Goal: Complete application form: Complete application form

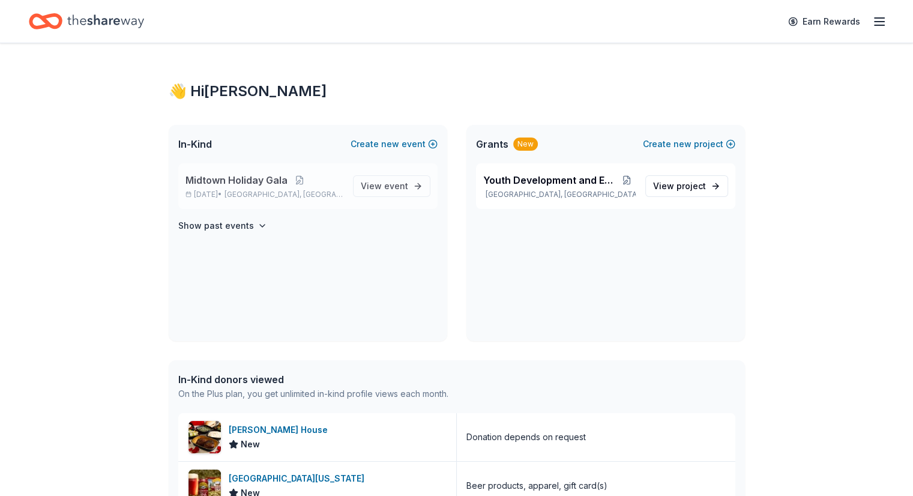
click at [251, 182] on span "Midtown Holiday Gala" at bounding box center [236, 180] width 102 height 14
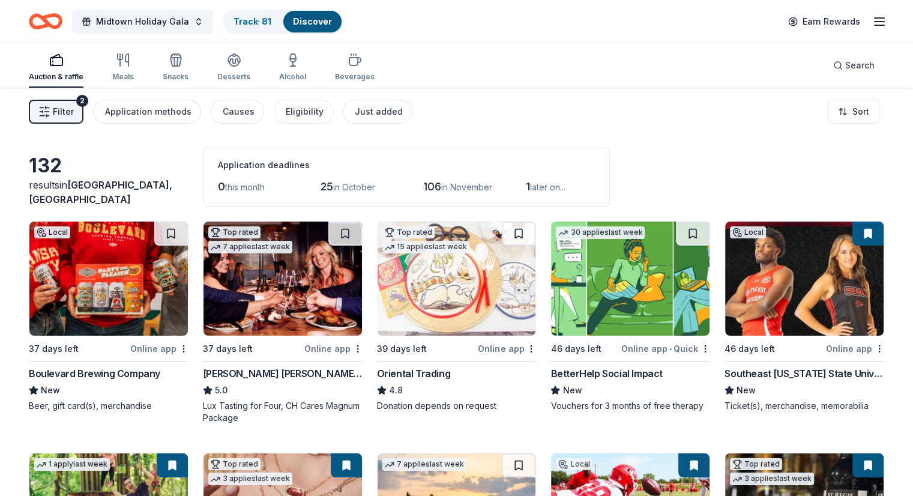
scroll to position [7, 0]
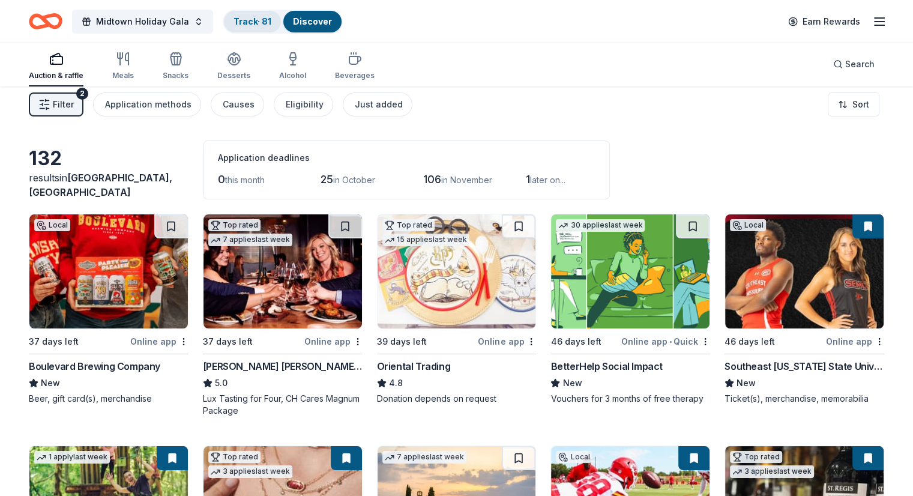
click at [271, 25] on link "Track · 81" at bounding box center [252, 21] width 38 height 10
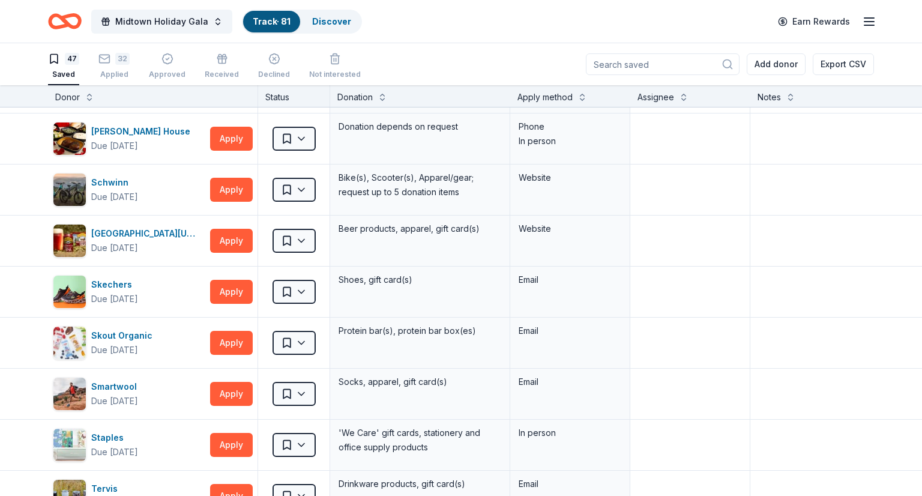
scroll to position [1895, 0]
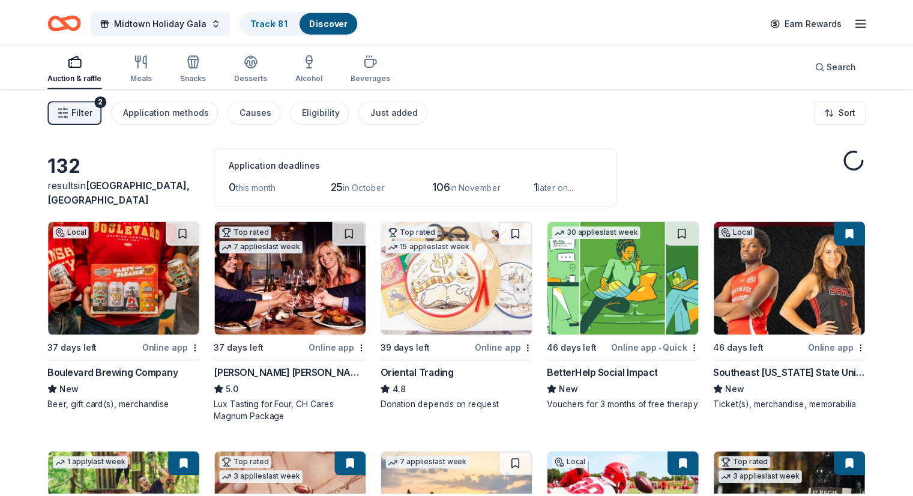
scroll to position [7, 0]
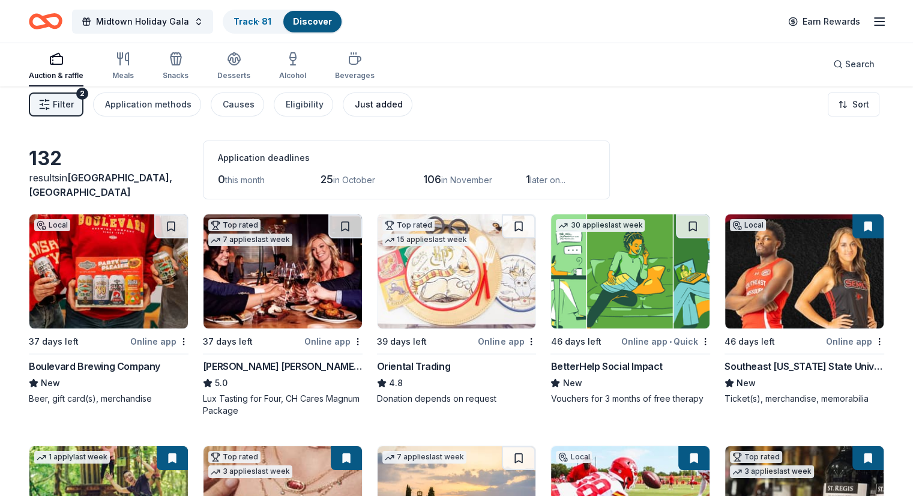
click at [384, 107] on div "Just added" at bounding box center [379, 104] width 48 height 14
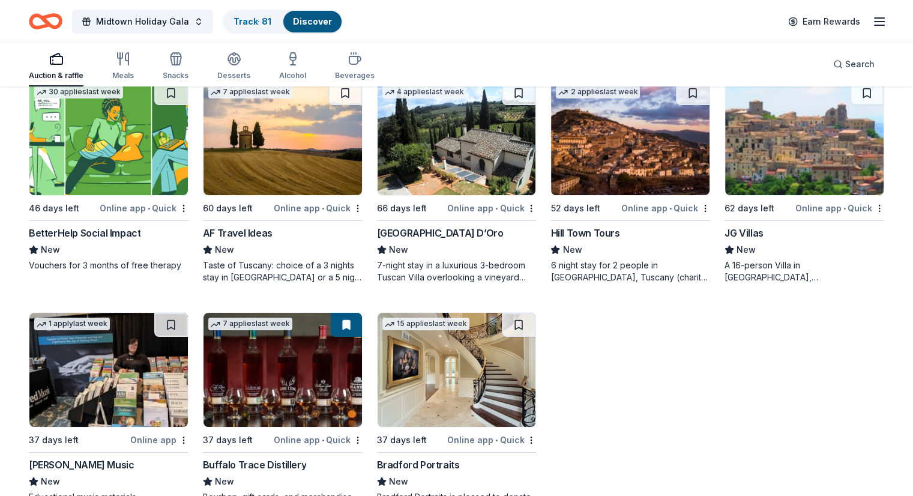
scroll to position [170, 0]
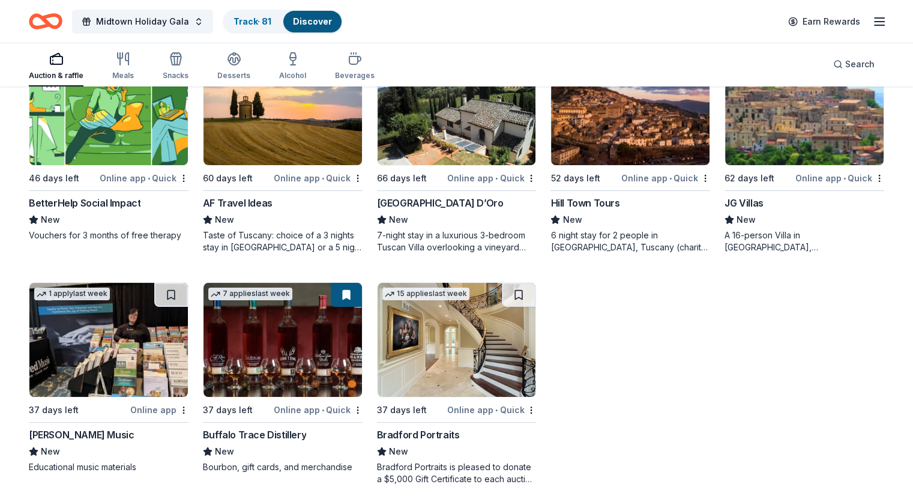
click at [281, 334] on img at bounding box center [282, 340] width 158 height 114
click at [259, 17] on link "Track · 81" at bounding box center [252, 21] width 38 height 10
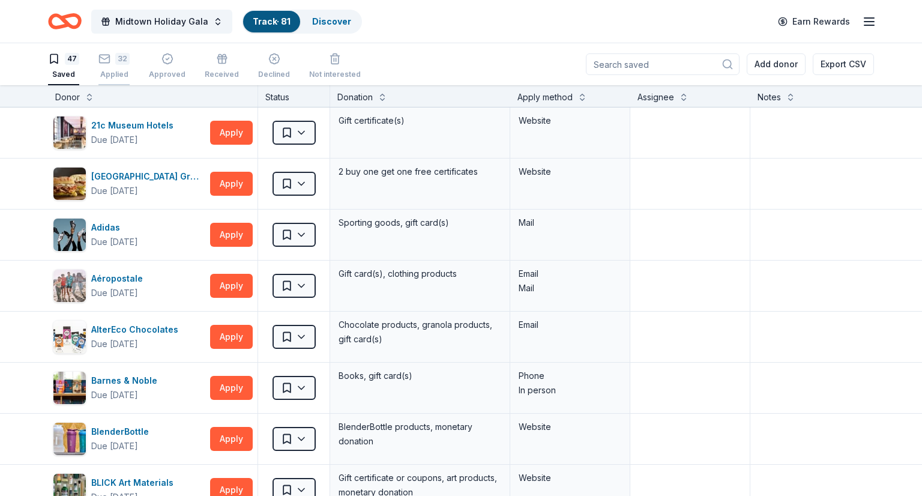
click at [115, 63] on div "32" at bounding box center [122, 59] width 14 height 12
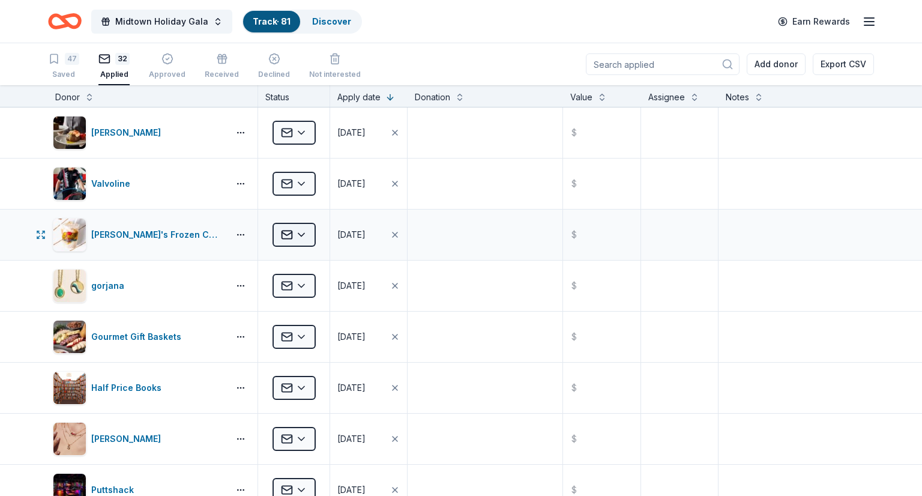
click at [292, 233] on html "Midtown Holiday Gala Track · 81 Discover Earn Rewards 47 Saved 32 Applied Appro…" at bounding box center [461, 248] width 922 height 496
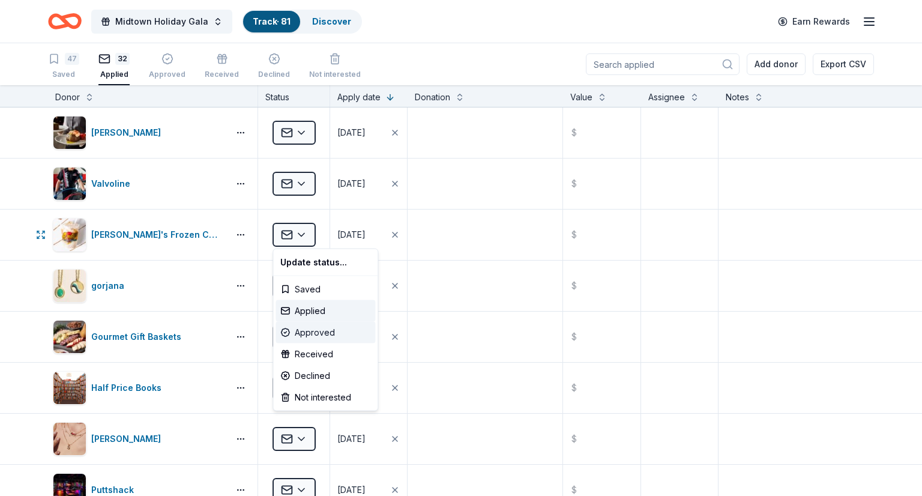
click at [323, 332] on div "Approved" at bounding box center [325, 333] width 100 height 22
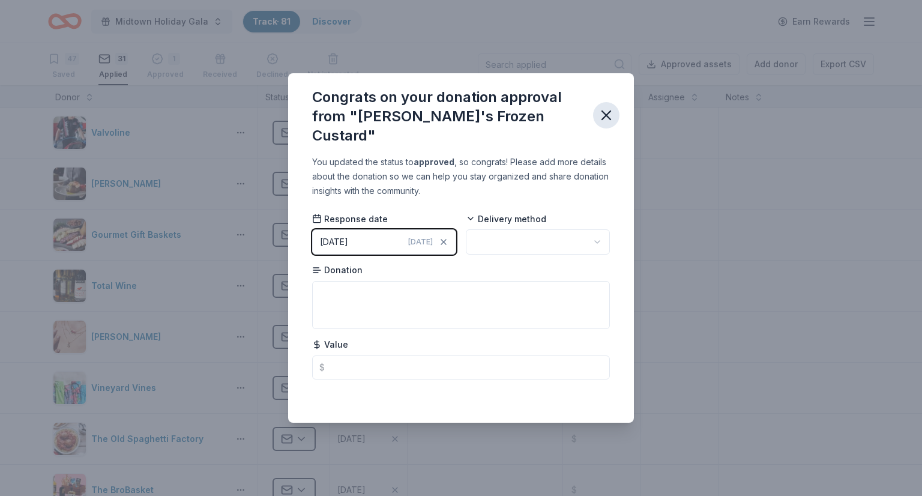
click at [611, 112] on icon "button" at bounding box center [606, 115] width 17 height 17
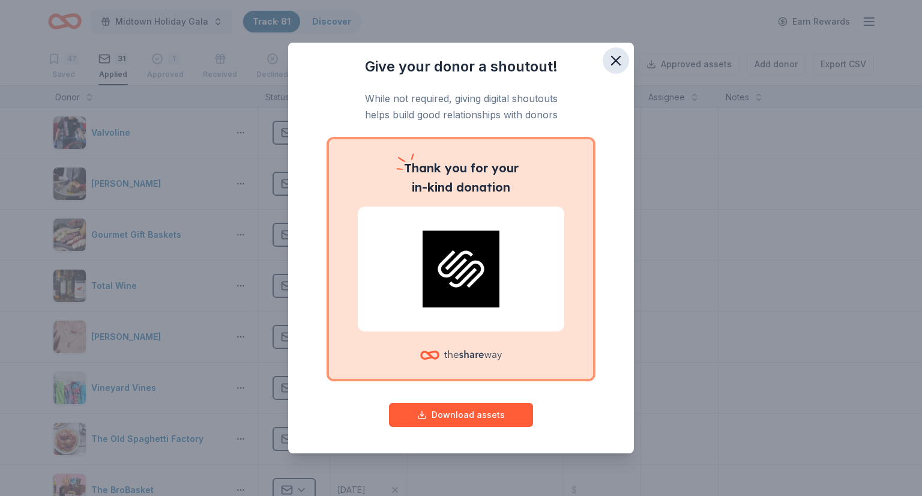
click at [618, 56] on icon "button" at bounding box center [615, 60] width 17 height 17
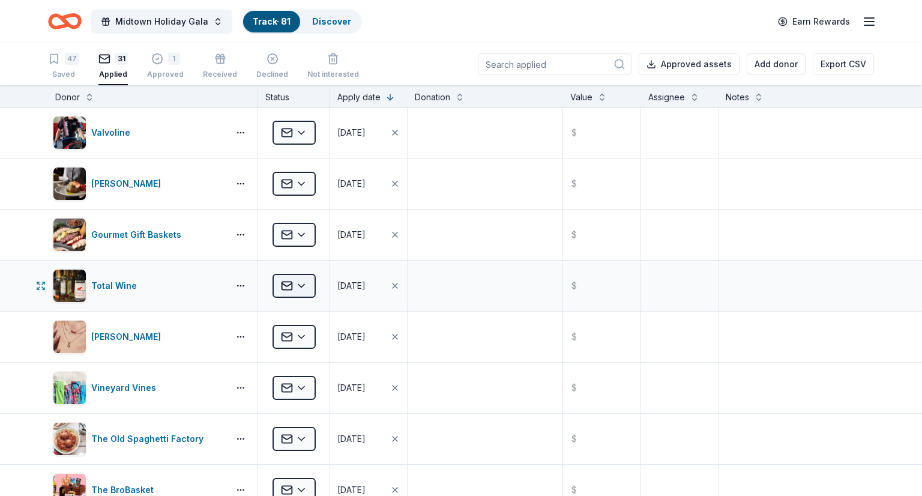
click at [281, 290] on html "Midtown Holiday Gala Track · 81 Discover Earn Rewards 47 Saved 31 Applied 1 App…" at bounding box center [461, 248] width 922 height 496
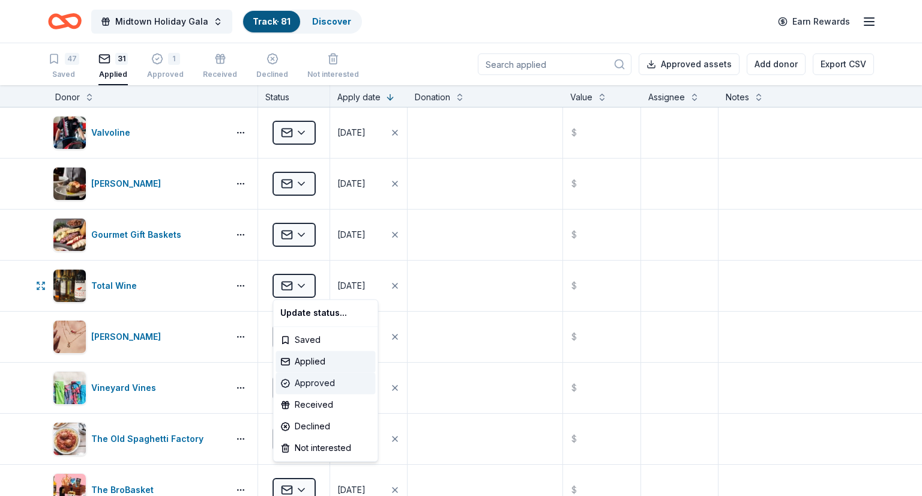
click at [320, 385] on div "Approved" at bounding box center [325, 383] width 100 height 22
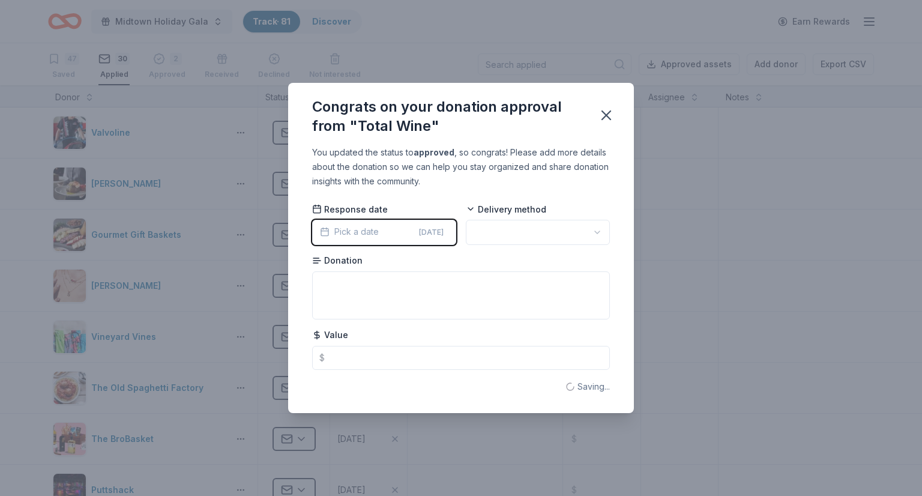
click at [612, 100] on div "Congrats on your donation approval from "Total Wine"" at bounding box center [461, 114] width 346 height 62
click at [610, 112] on icon "button" at bounding box center [606, 115] width 17 height 17
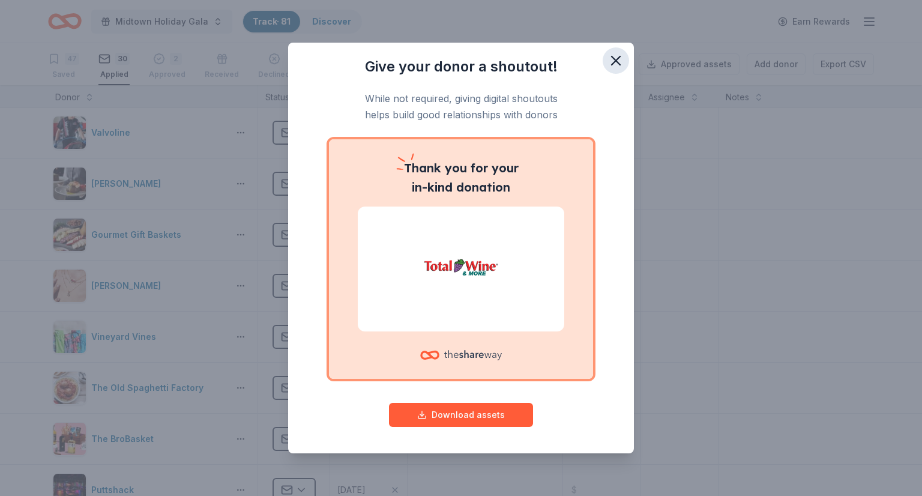
click at [614, 60] on icon "button" at bounding box center [615, 60] width 8 height 8
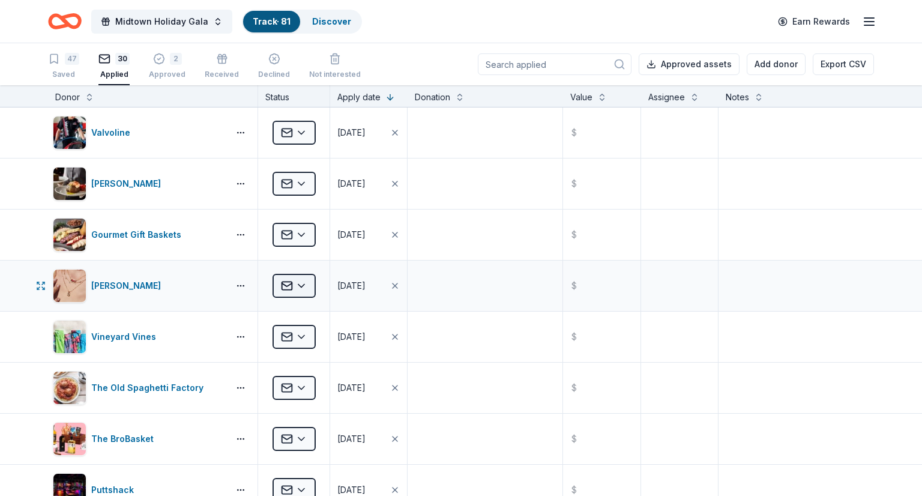
click at [288, 283] on html "Midtown Holiday Gala Track · 81 Discover Earn Rewards 47 Saved 30 Applied 2 App…" at bounding box center [461, 248] width 922 height 496
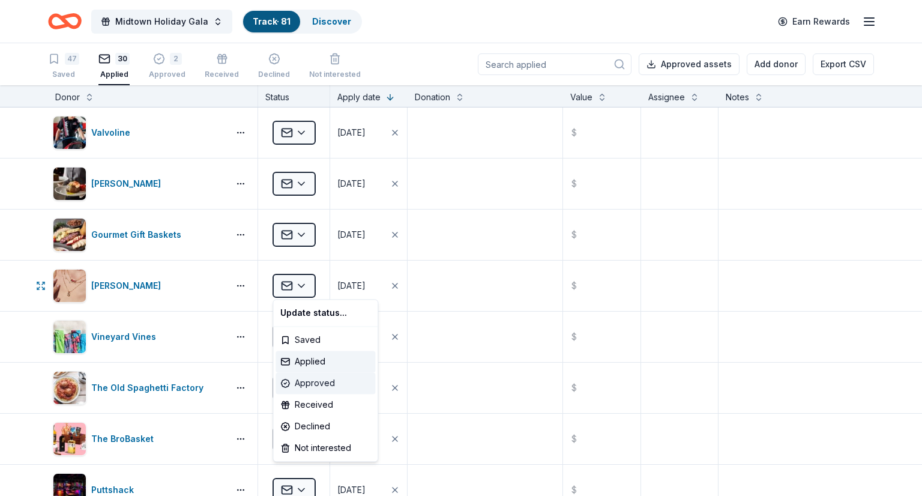
click at [330, 385] on div "Approved" at bounding box center [325, 383] width 100 height 22
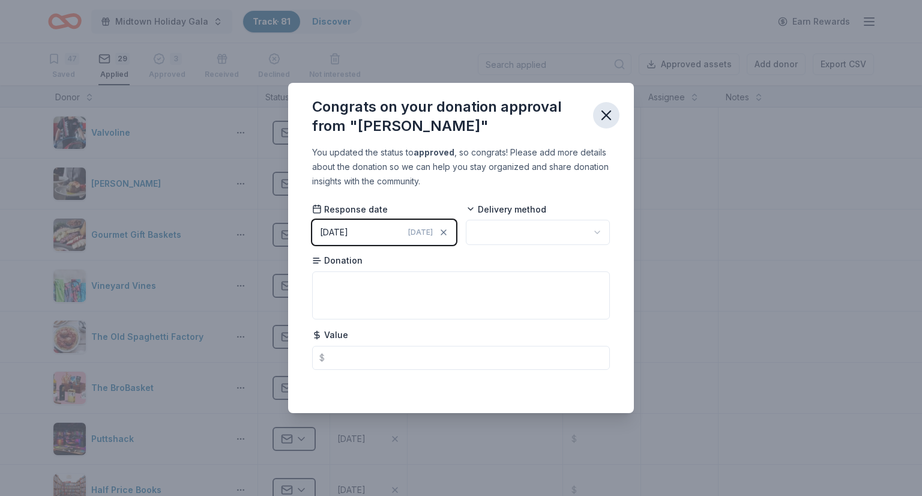
click at [608, 119] on icon "button" at bounding box center [606, 115] width 17 height 17
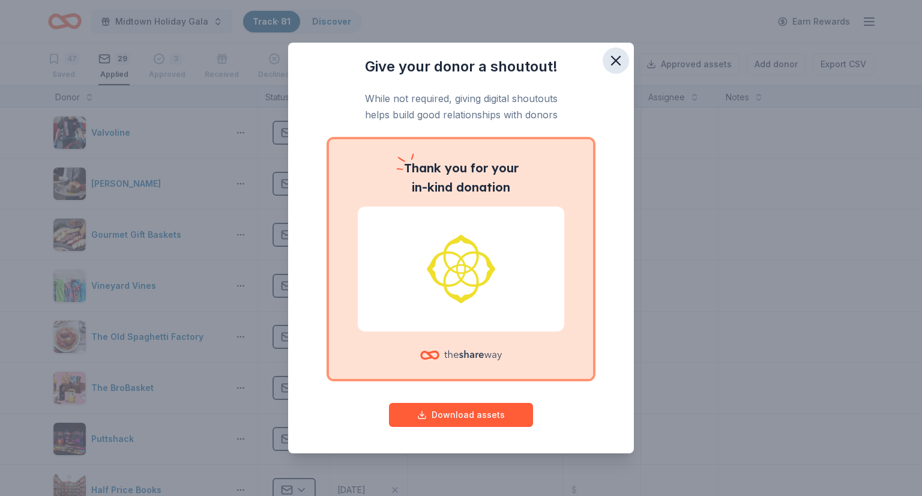
click at [624, 62] on button "button" at bounding box center [615, 60] width 26 height 26
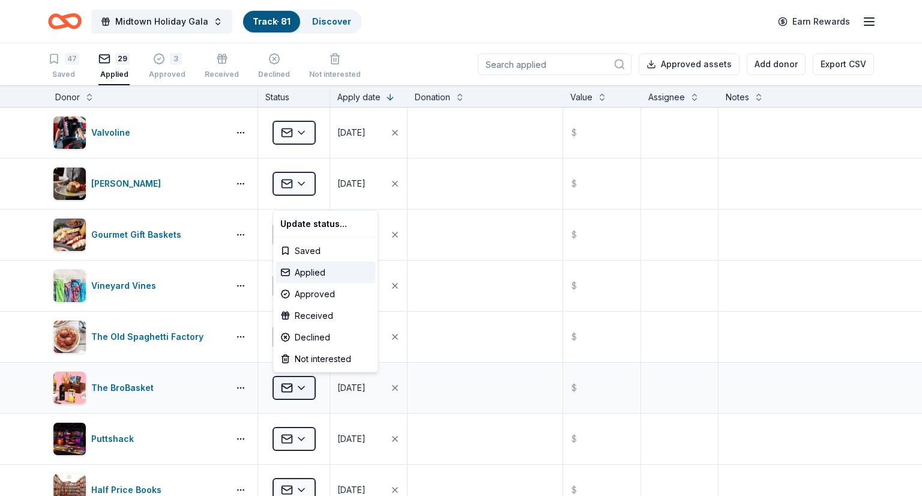
click at [277, 385] on html "Midtown Holiday Gala Track · 81 Discover Earn Rewards 47 Saved 29 Applied 3 App…" at bounding box center [461, 248] width 922 height 496
click at [312, 339] on div "Declined" at bounding box center [325, 337] width 100 height 22
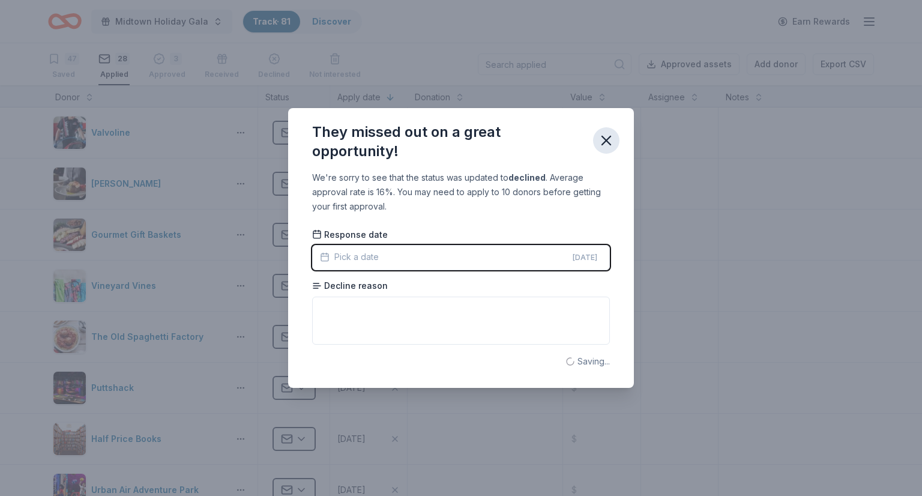
click at [611, 137] on icon "button" at bounding box center [606, 140] width 17 height 17
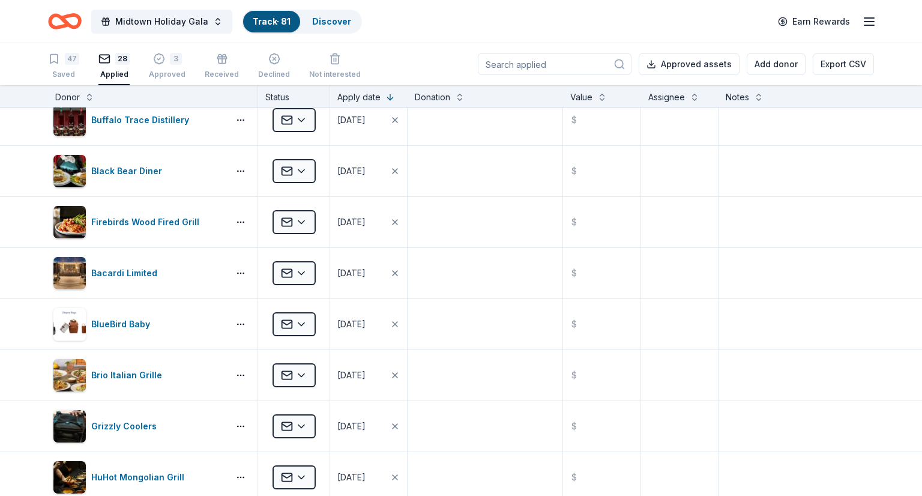
scroll to position [504, 0]
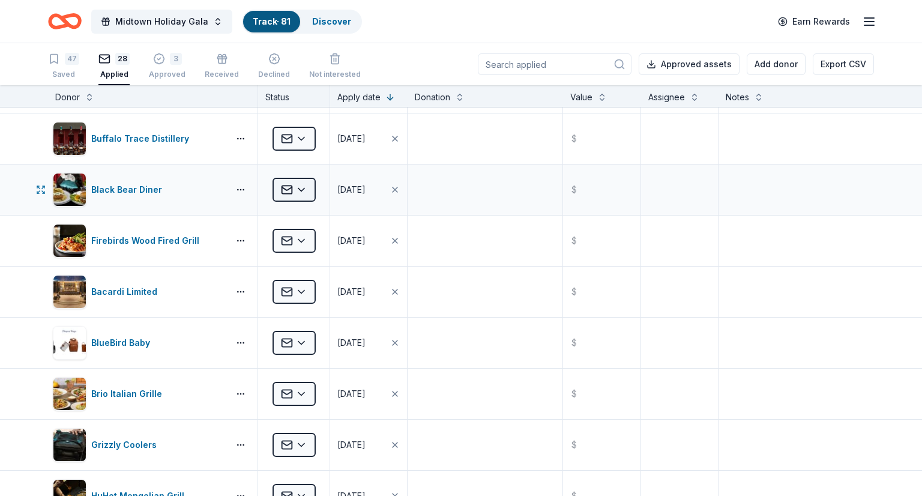
click at [295, 185] on html "Midtown Holiday Gala Track · 81 Discover Earn Rewards 47 Saved 28 Applied 3 App…" at bounding box center [461, 248] width 922 height 496
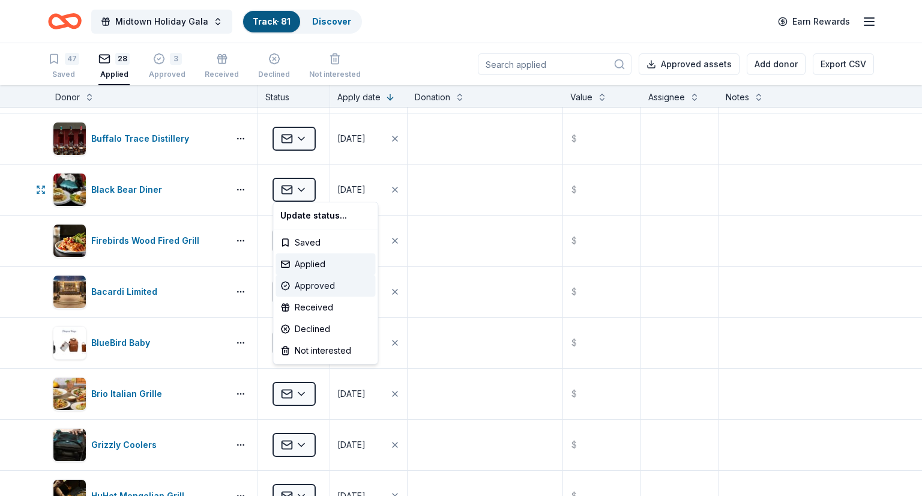
click at [317, 284] on div "Approved" at bounding box center [325, 286] width 100 height 22
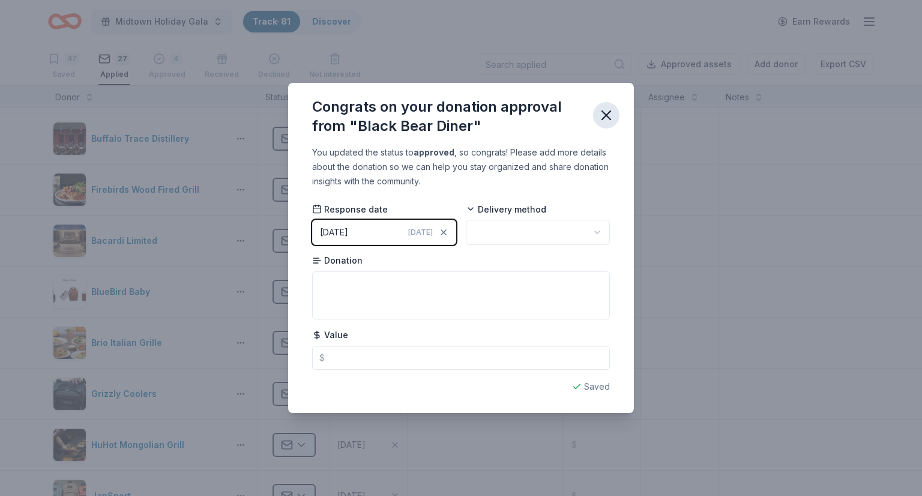
click at [610, 114] on icon "button" at bounding box center [606, 115] width 17 height 17
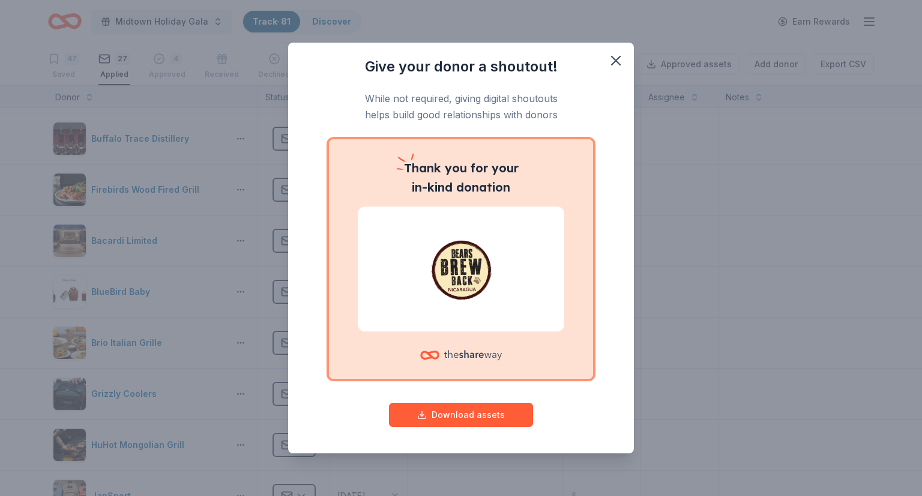
click at [290, 229] on div "Give your donor a shoutout! While not required, giving digital shoutouts helps …" at bounding box center [461, 248] width 346 height 410
click at [613, 71] on button "button" at bounding box center [615, 60] width 26 height 26
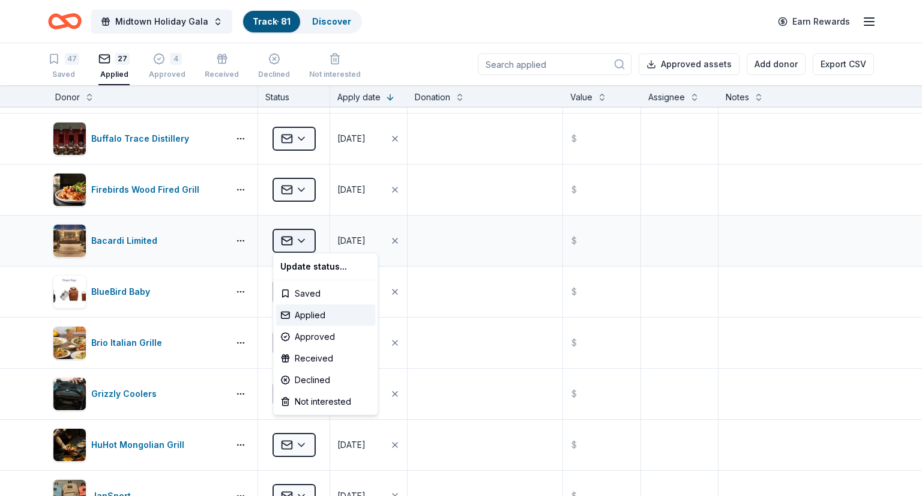
click at [283, 243] on html "Midtown Holiday Gala Track · 81 Discover Earn Rewards 47 Saved 27 Applied 4 App…" at bounding box center [461, 248] width 922 height 496
click at [319, 376] on div "Declined" at bounding box center [325, 380] width 100 height 22
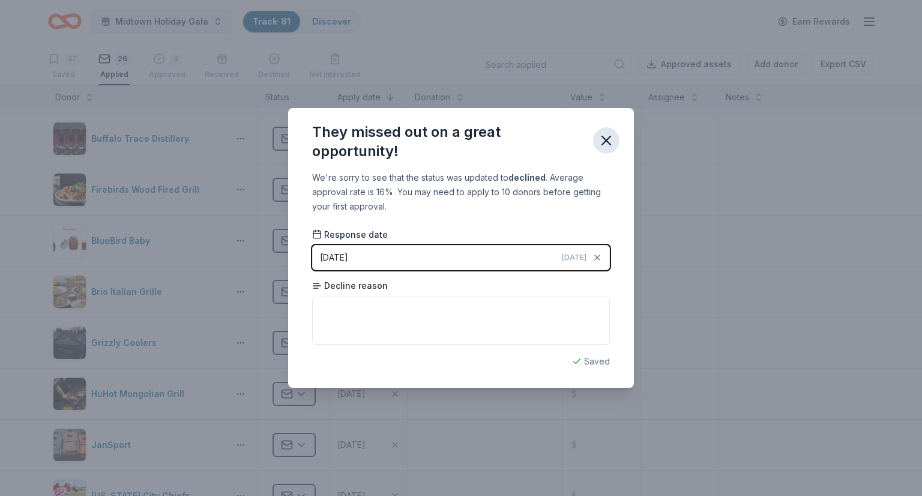
click at [606, 140] on icon "button" at bounding box center [606, 140] width 8 height 8
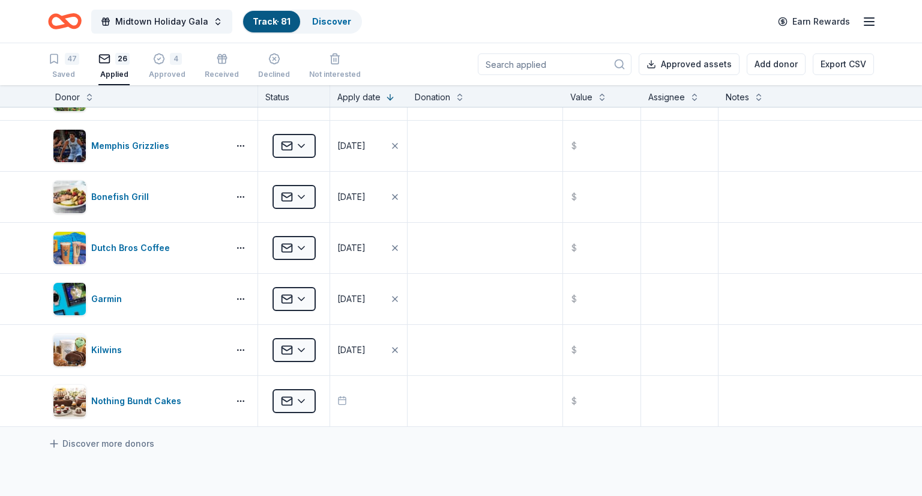
scroll to position [1009, 0]
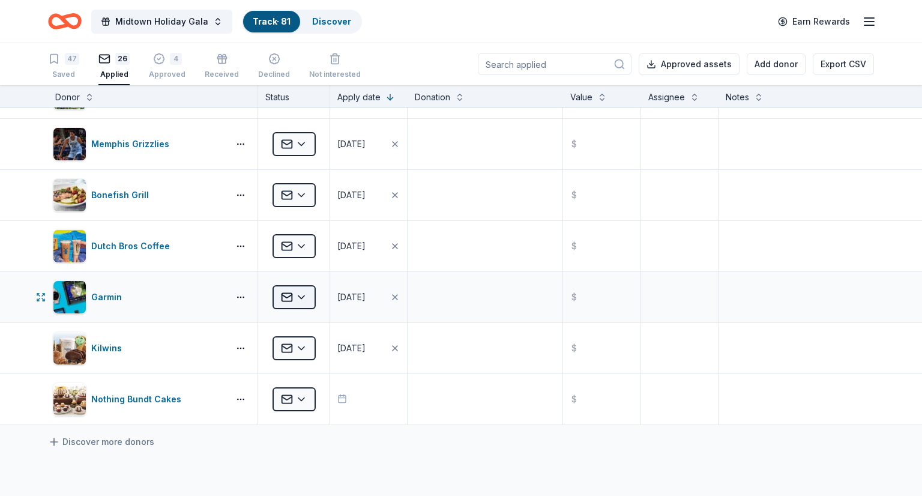
click at [307, 291] on html "Midtown Holiday Gala Track · 81 Discover Earn Rewards 47 Saved 26 Applied 4 App…" at bounding box center [461, 248] width 922 height 496
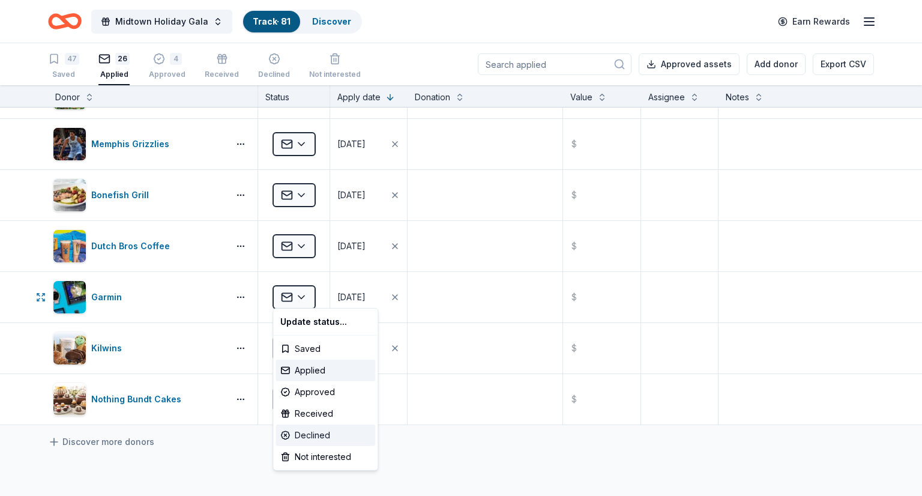
click at [317, 433] on div "Declined" at bounding box center [325, 435] width 100 height 22
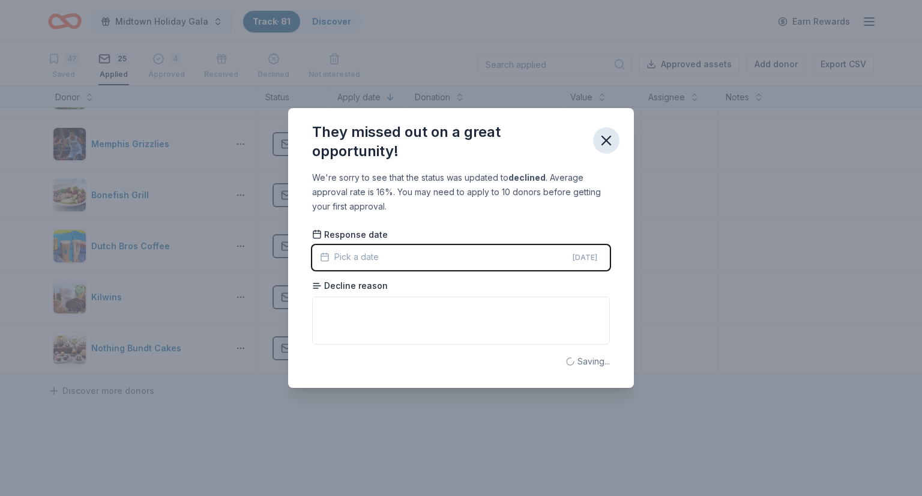
click at [598, 140] on icon "button" at bounding box center [606, 140] width 17 height 17
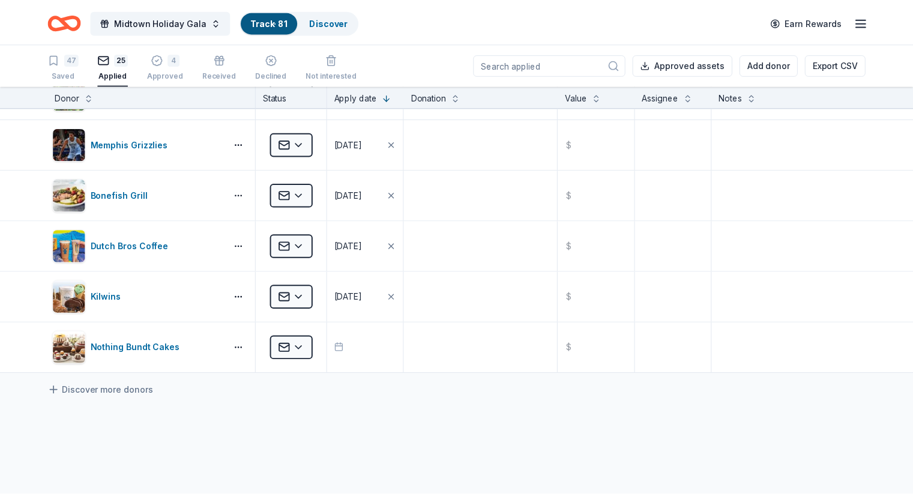
scroll to position [0, 0]
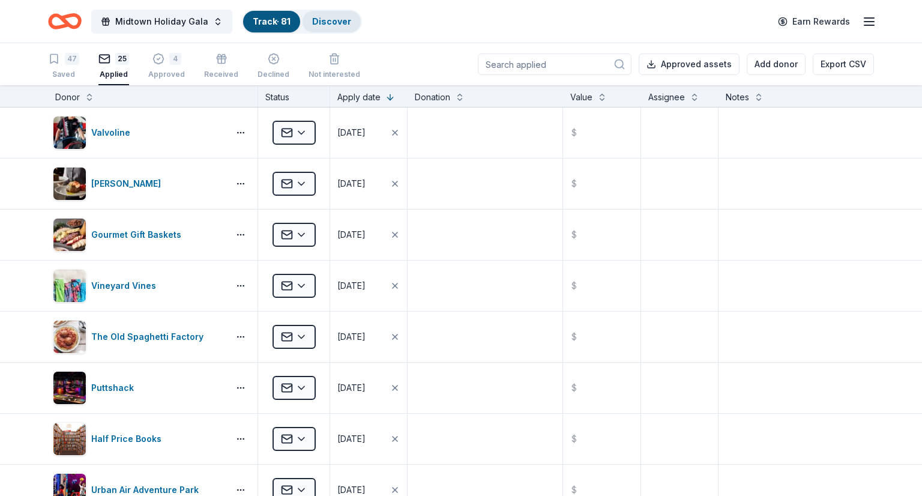
click at [333, 25] on link "Discover" at bounding box center [331, 21] width 39 height 10
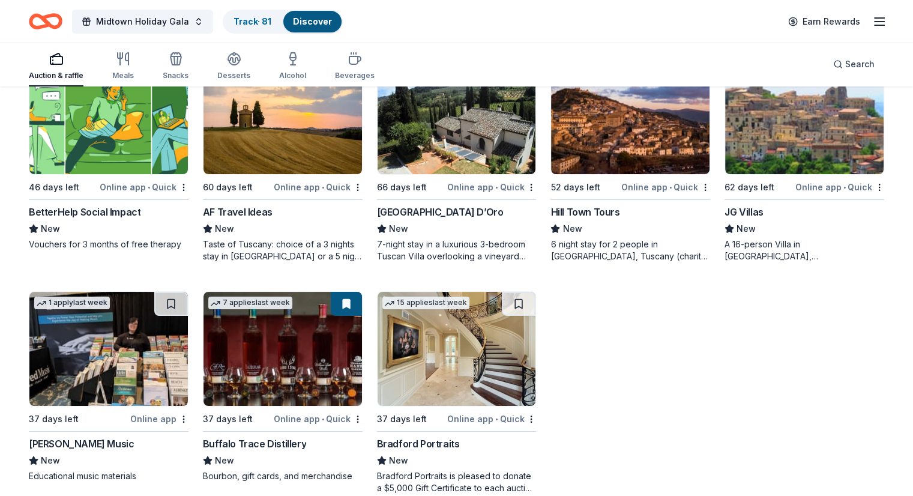
scroll to position [170, 0]
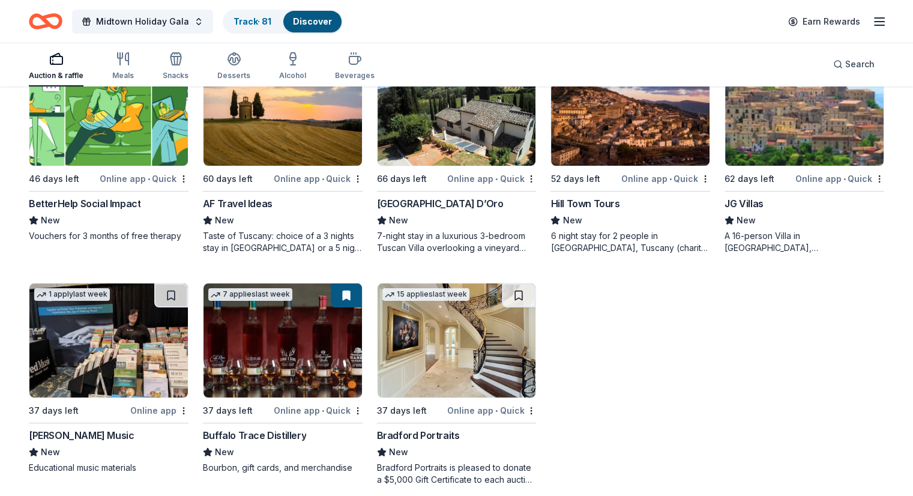
click at [110, 106] on img at bounding box center [108, 109] width 158 height 114
click at [152, 135] on img at bounding box center [108, 109] width 158 height 114
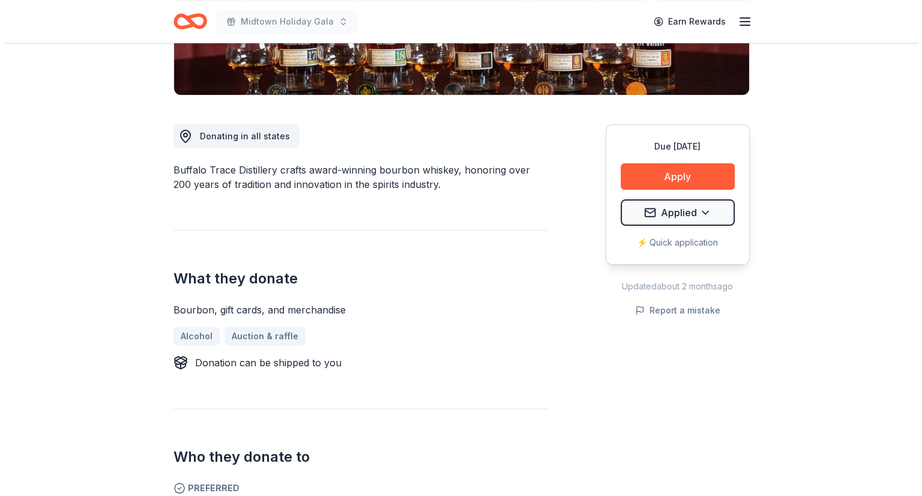
scroll to position [281, 0]
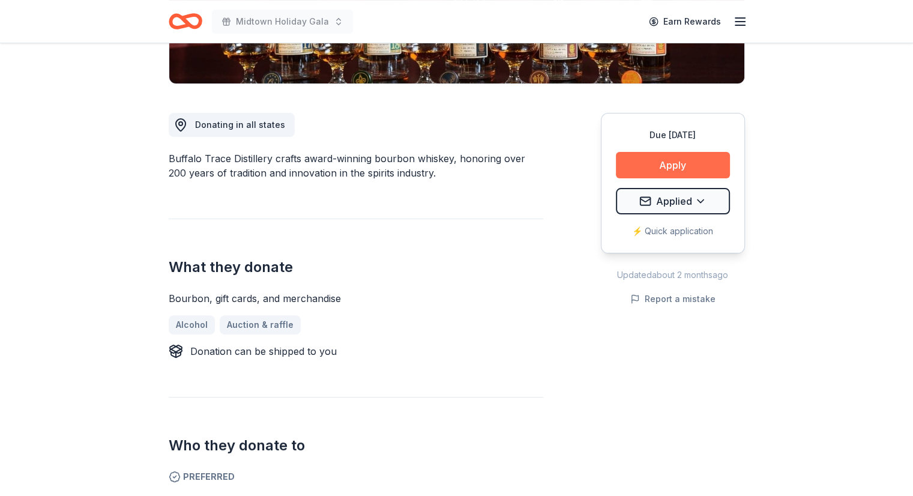
click at [656, 166] on button "Apply" at bounding box center [673, 165] width 114 height 26
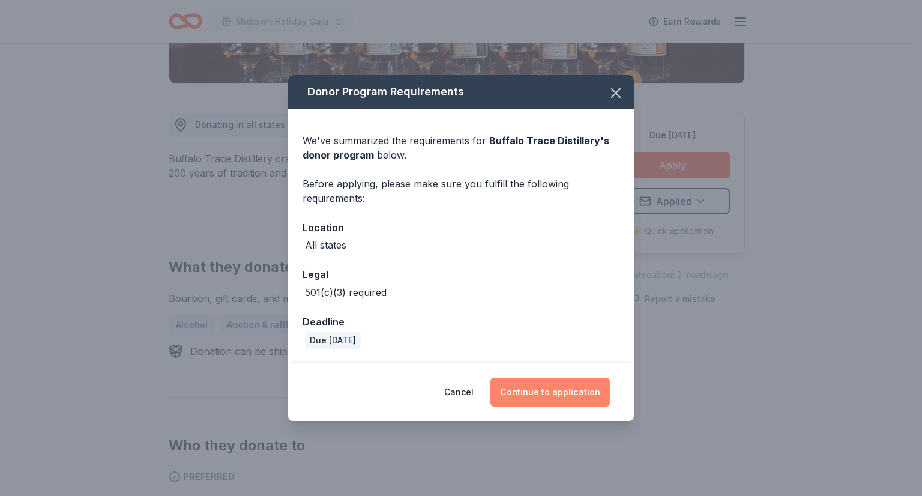
click at [566, 378] on button "Continue to application" at bounding box center [549, 391] width 119 height 29
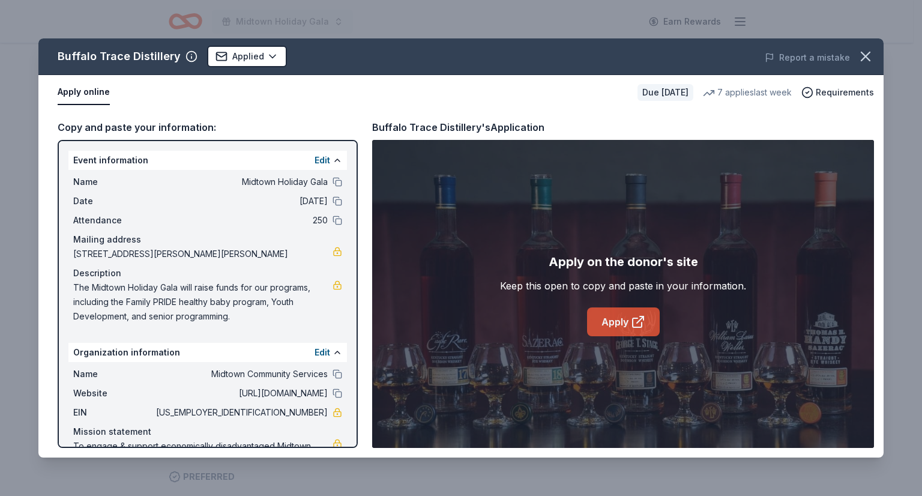
click at [614, 320] on link "Apply" at bounding box center [623, 321] width 73 height 29
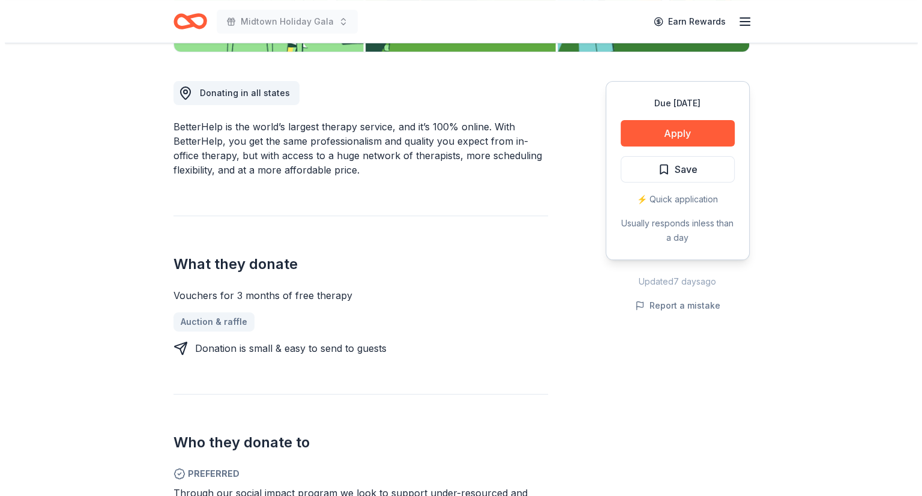
scroll to position [414, 0]
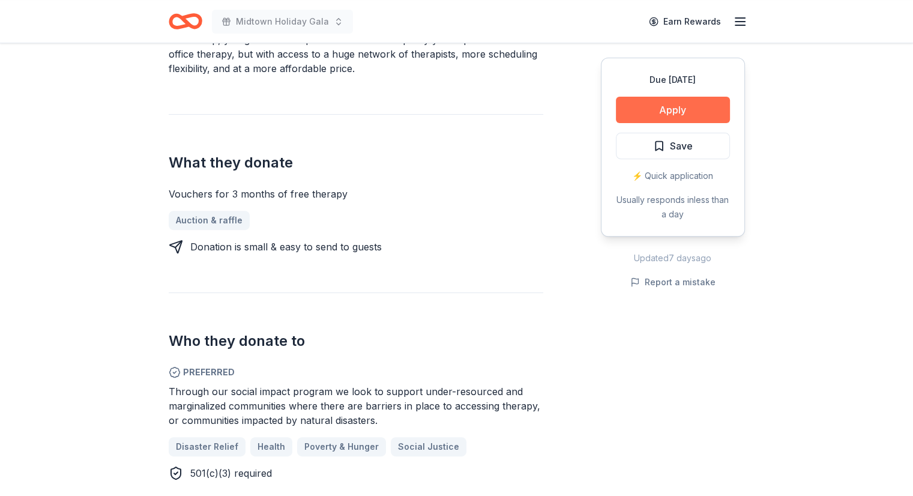
click at [688, 101] on button "Apply" at bounding box center [673, 110] width 114 height 26
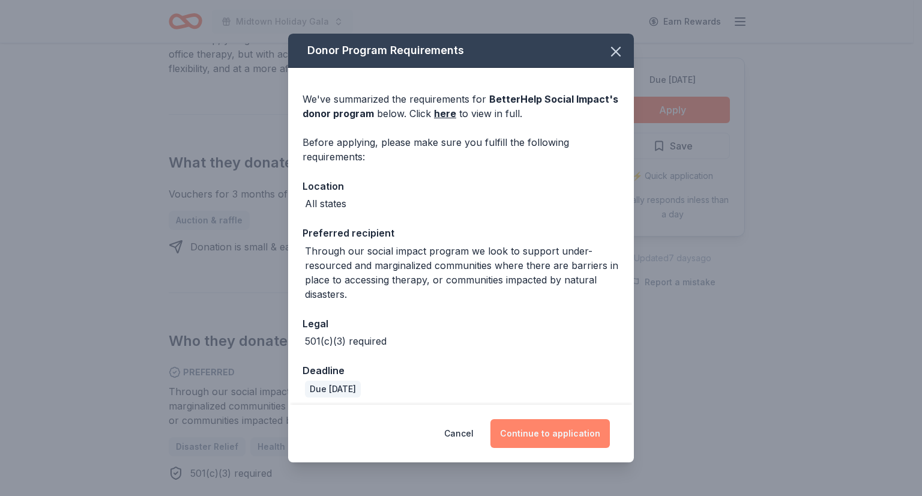
click at [549, 442] on button "Continue to application" at bounding box center [549, 433] width 119 height 29
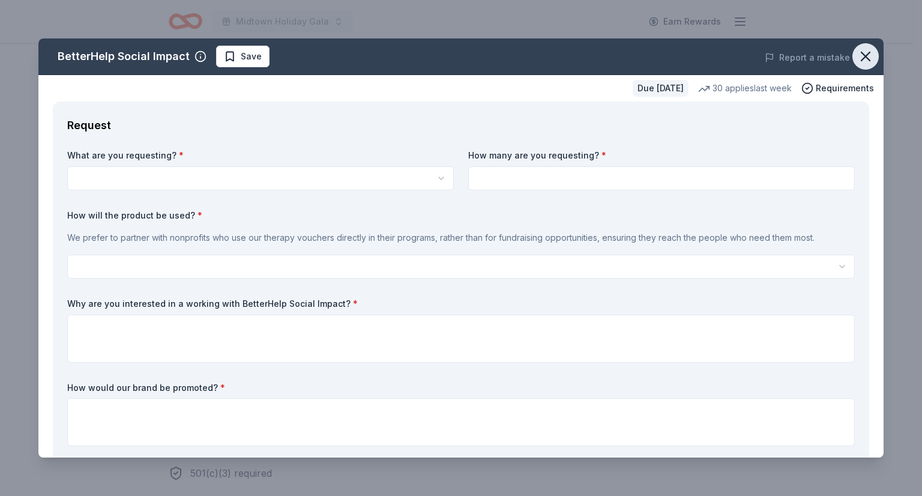
click at [862, 55] on icon "button" at bounding box center [865, 56] width 17 height 17
